Goal: Information Seeking & Learning: Learn about a topic

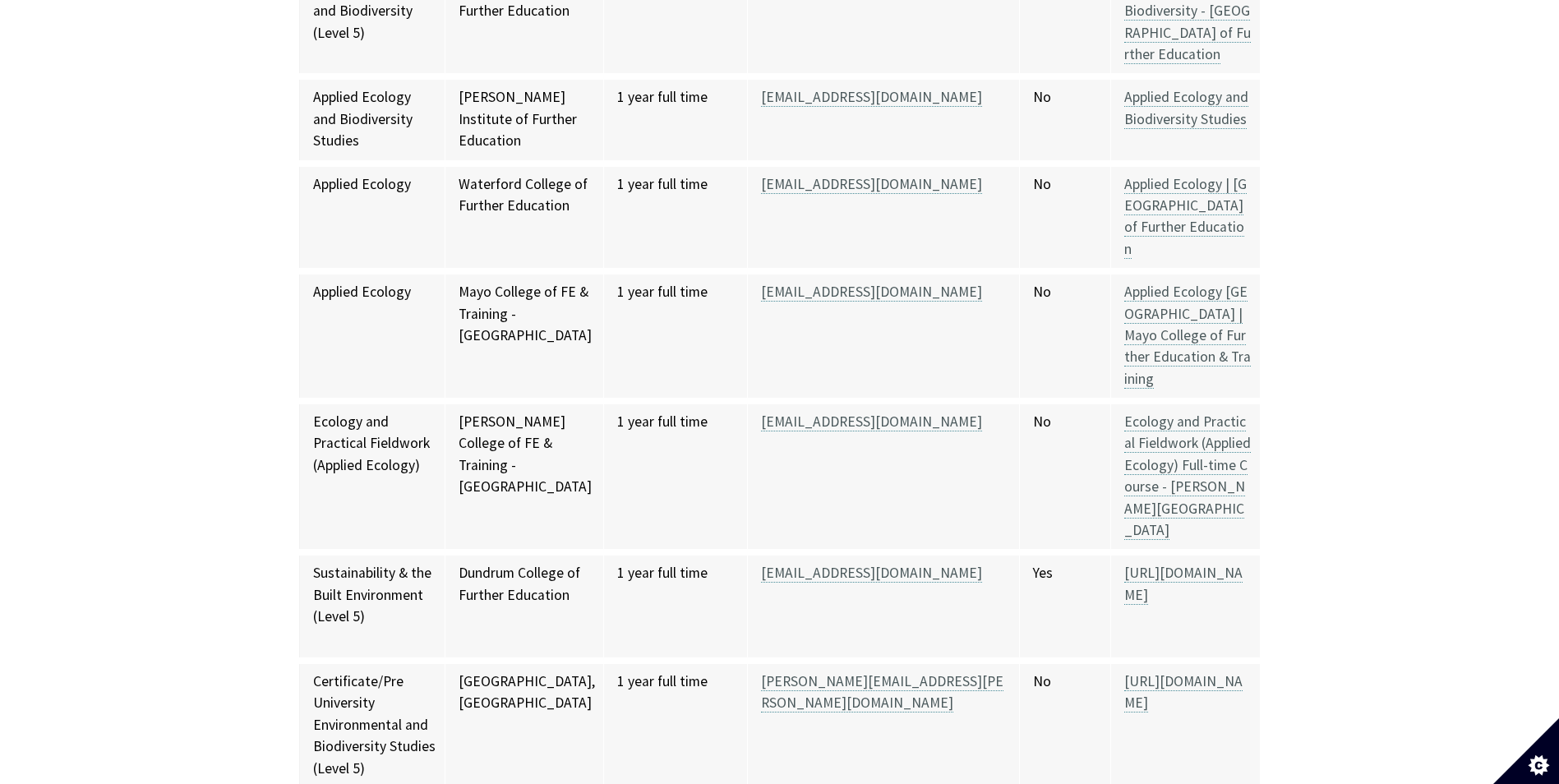
scroll to position [986, 0]
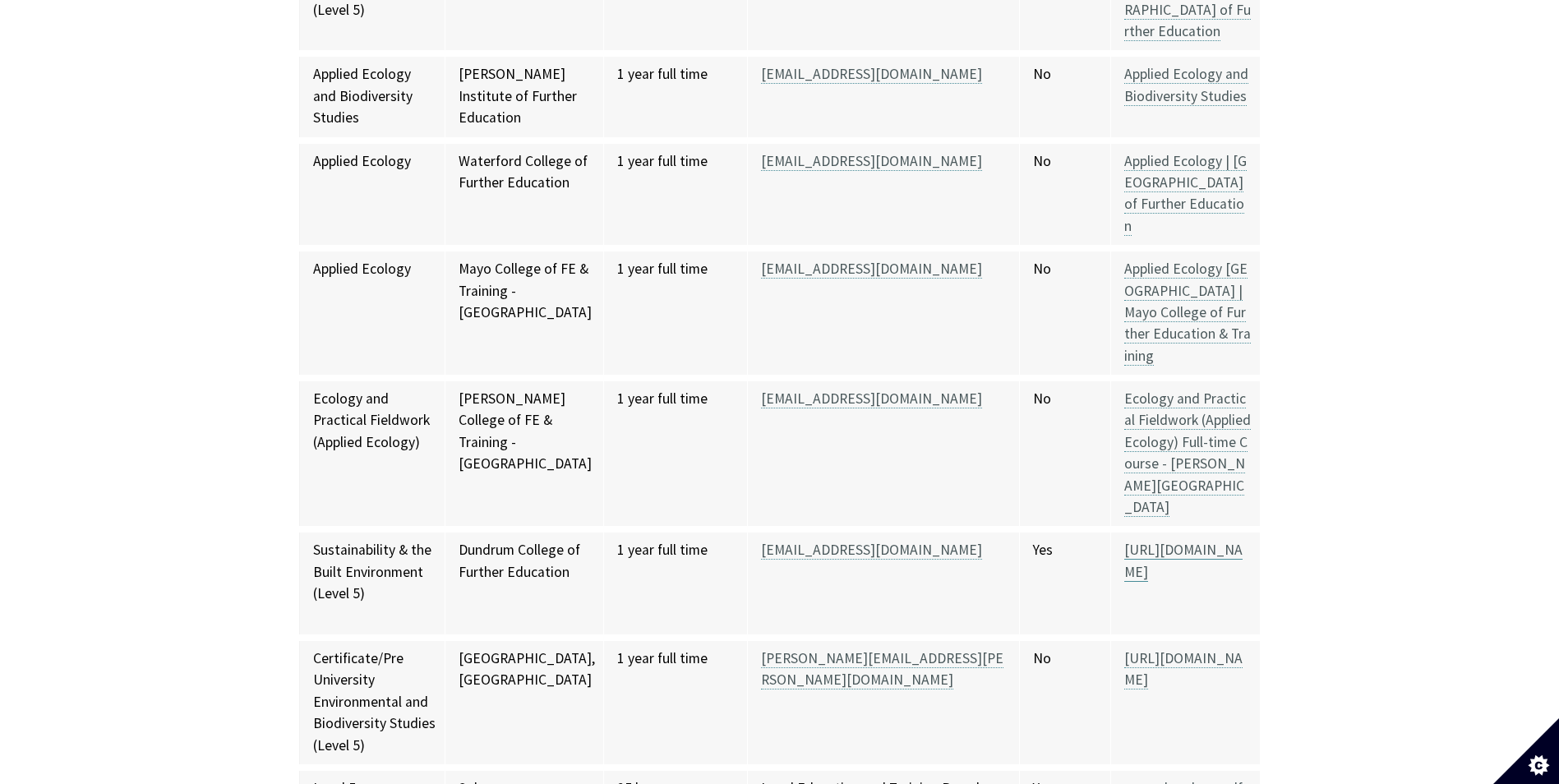
click at [1172, 546] on link "https://cfedundrum.com/course/sustainability-the-built-environment-full-time/" at bounding box center [1183, 560] width 118 height 40
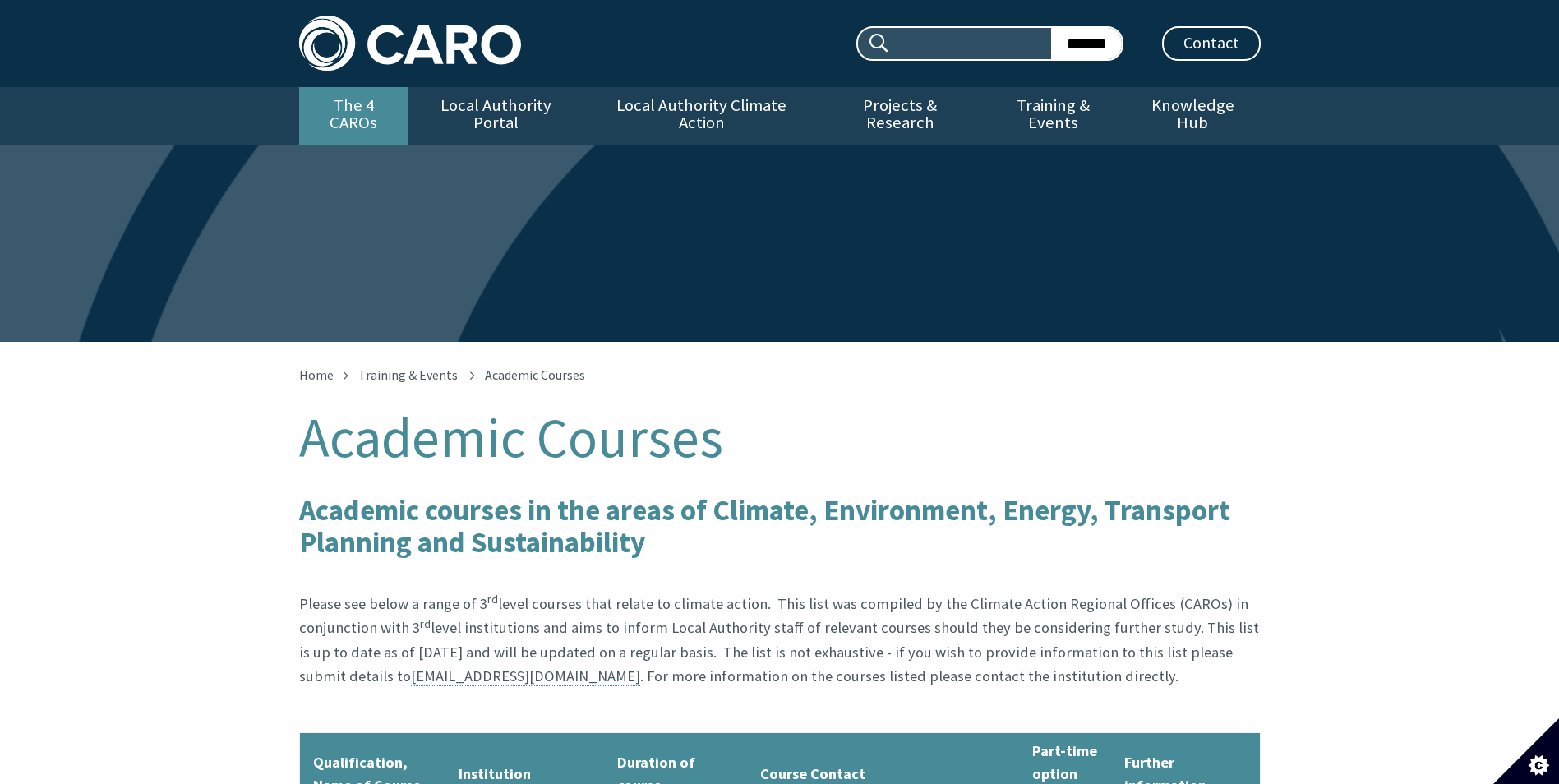
click at [379, 101] on link "The 4 CAROs" at bounding box center [354, 116] width 109 height 57
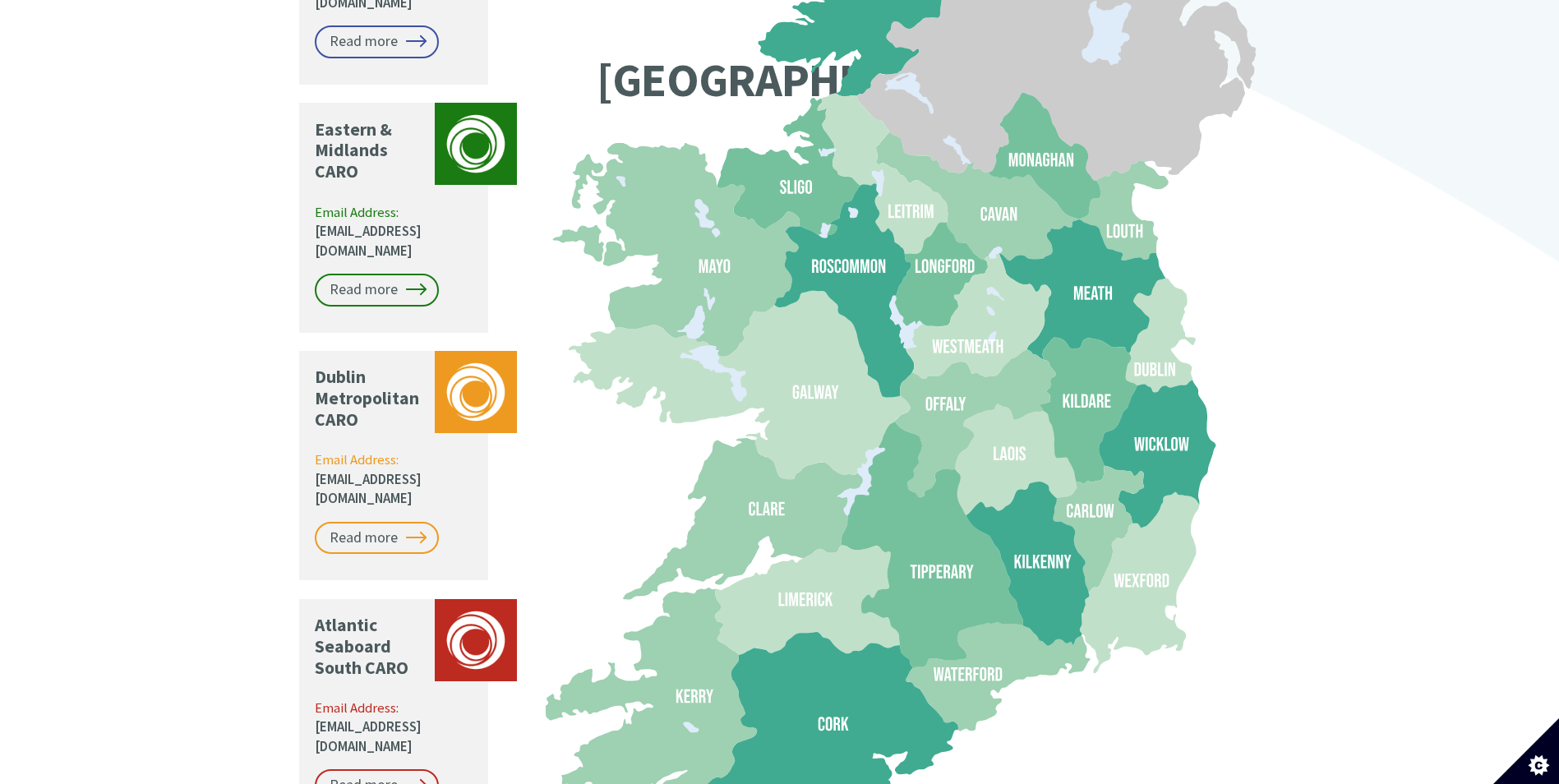
scroll to position [1561, 0]
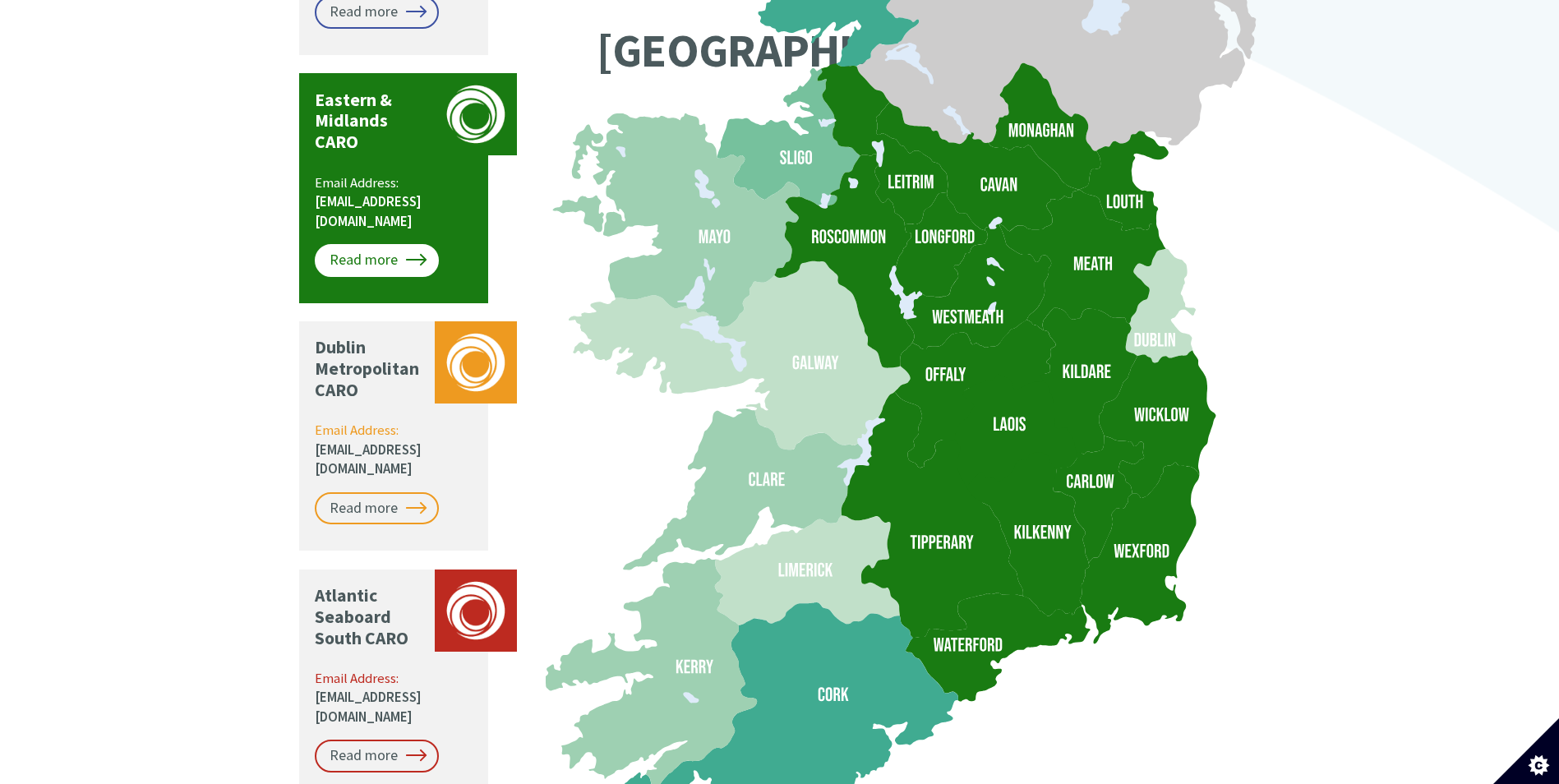
click at [382, 244] on link "Read more" at bounding box center [377, 260] width 124 height 32
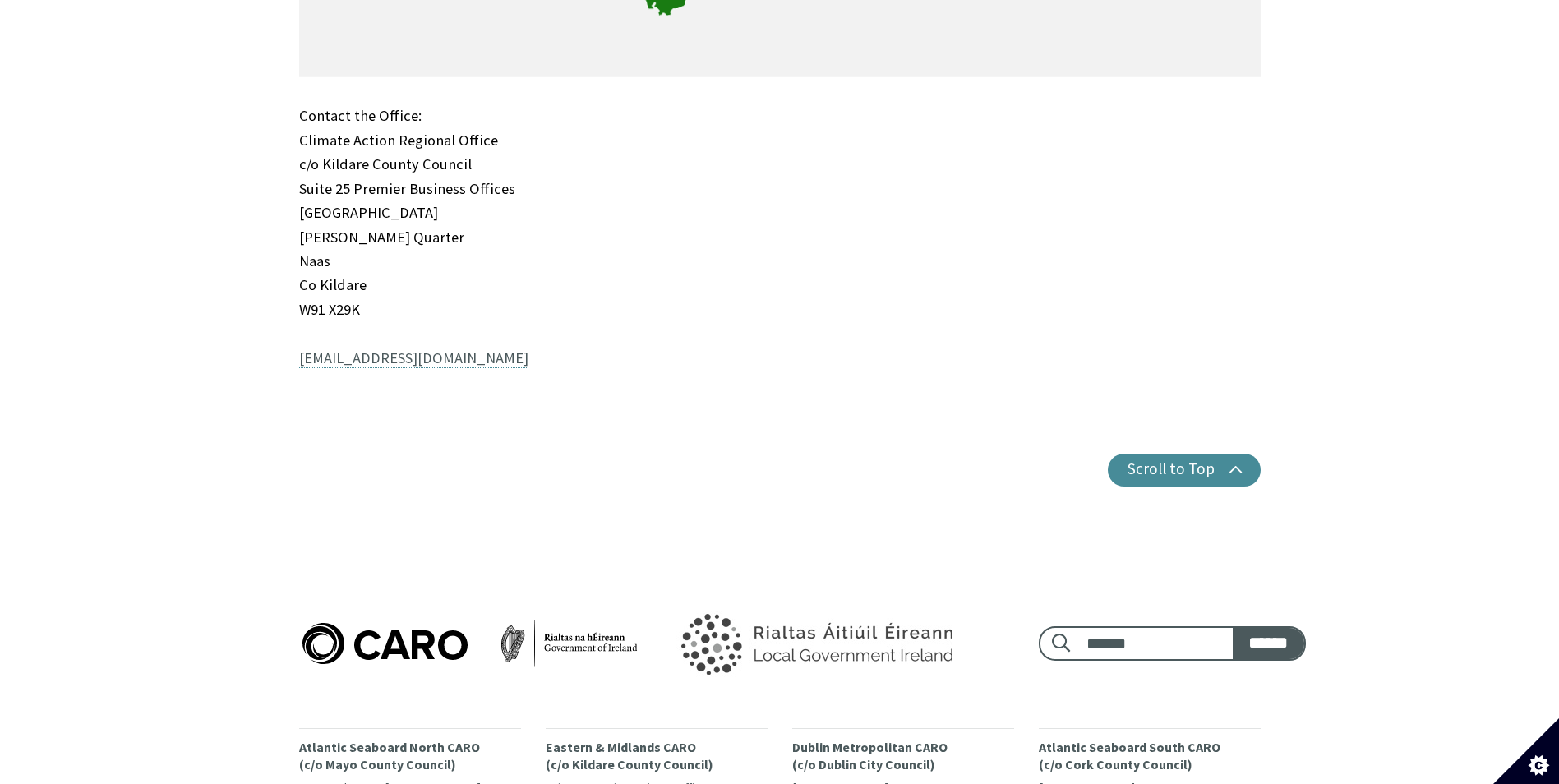
scroll to position [1624, 0]
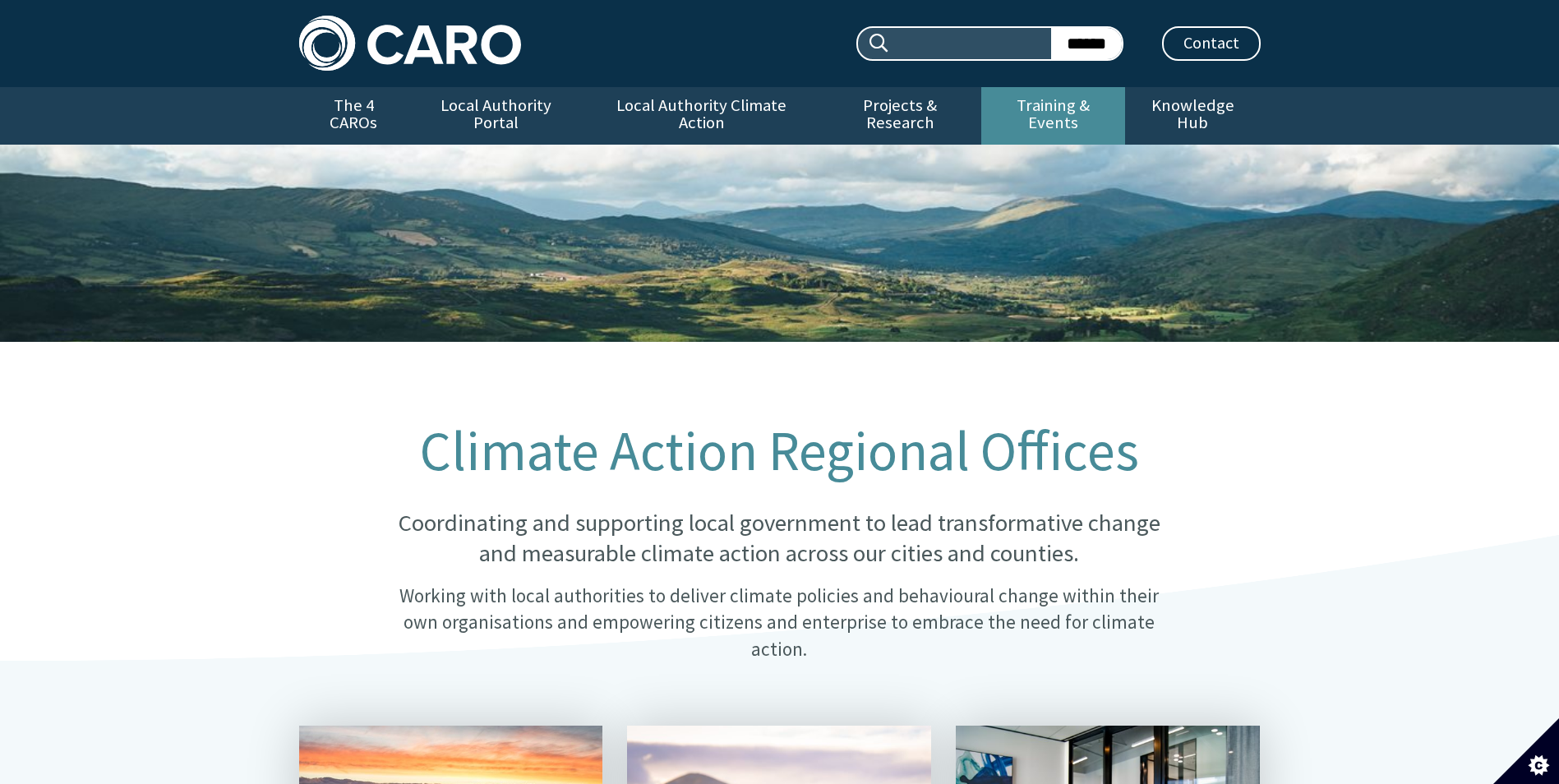
drag, startPoint x: 1076, startPoint y: 106, endPoint x: 1078, endPoint y: 118, distance: 12.2
click at [1076, 106] on link "Training & Events" at bounding box center [1053, 116] width 143 height 57
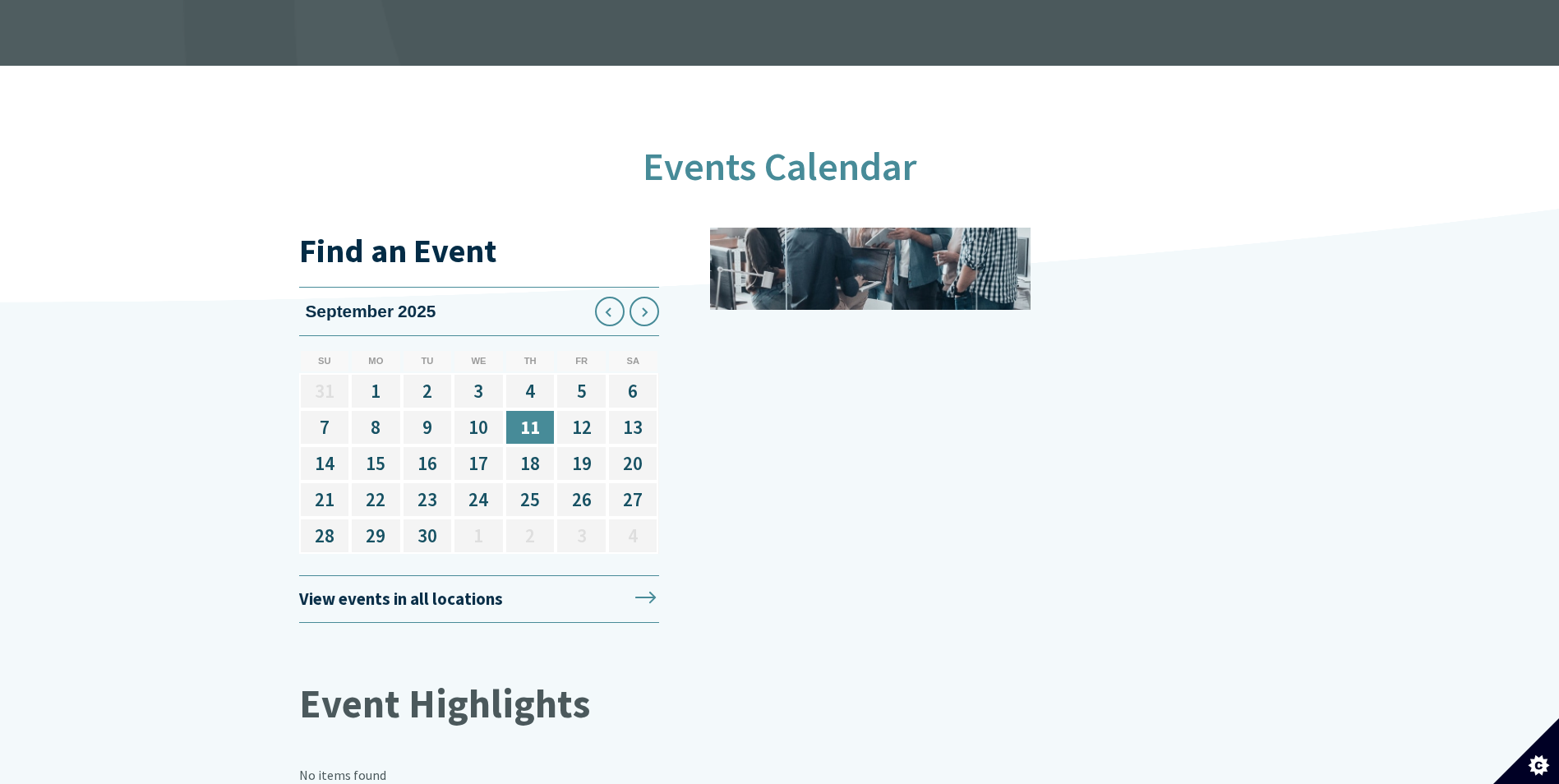
scroll to position [1972, 0]
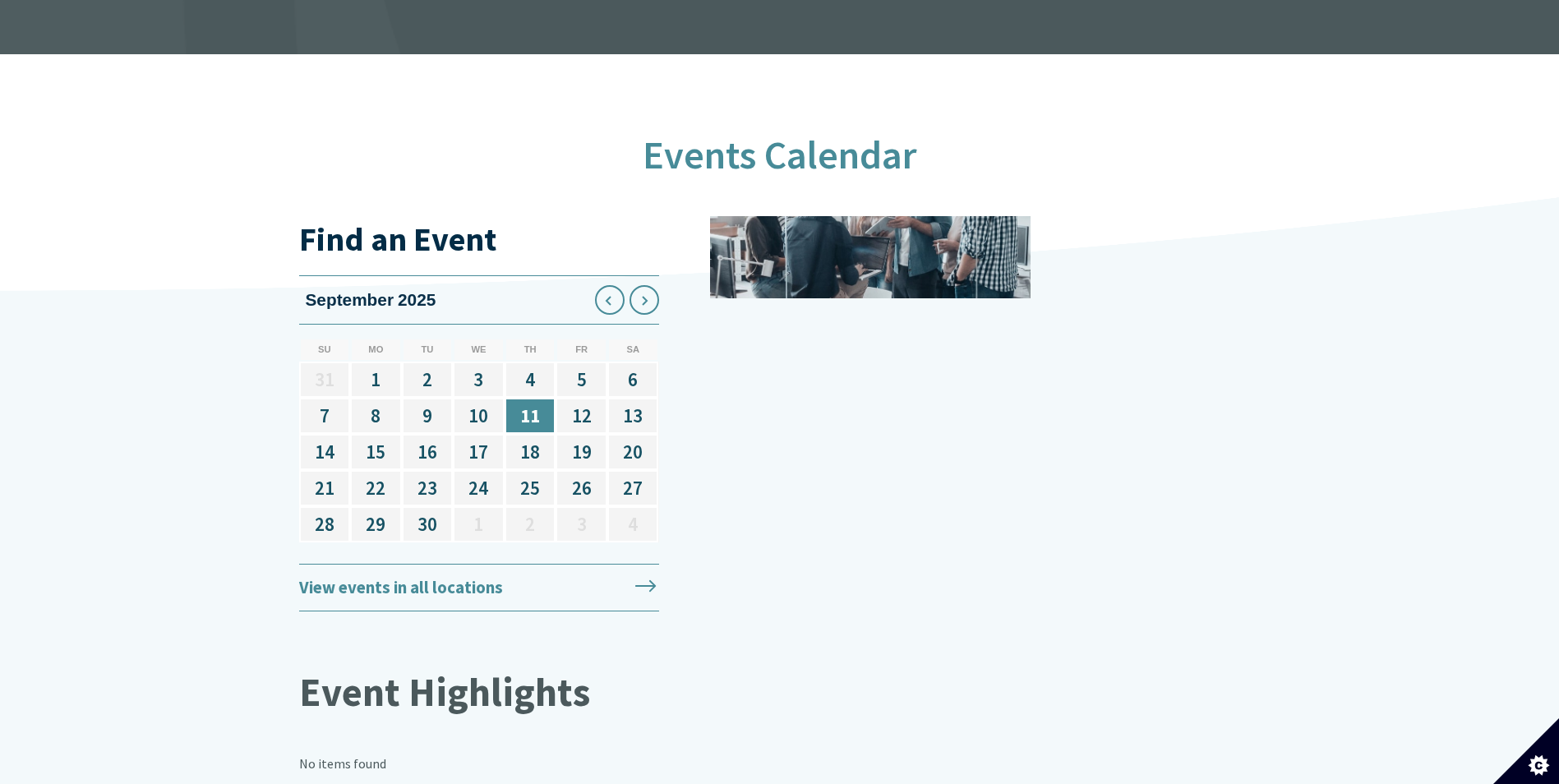
click at [443, 573] on link "View events in all locations" at bounding box center [479, 588] width 360 height 48
